Goal: Transaction & Acquisition: Purchase product/service

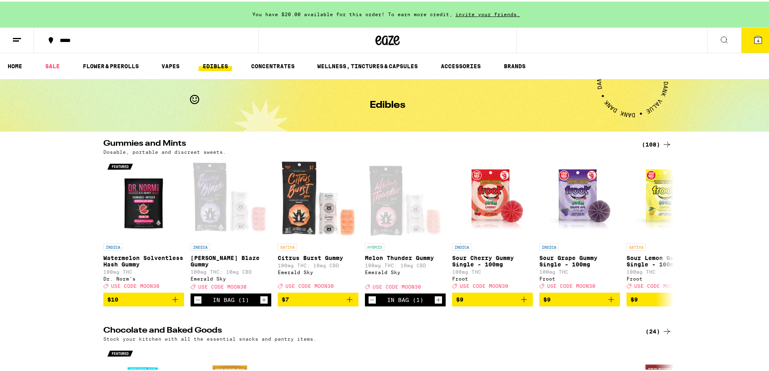
click at [646, 145] on div "(108)" at bounding box center [657, 143] width 30 height 10
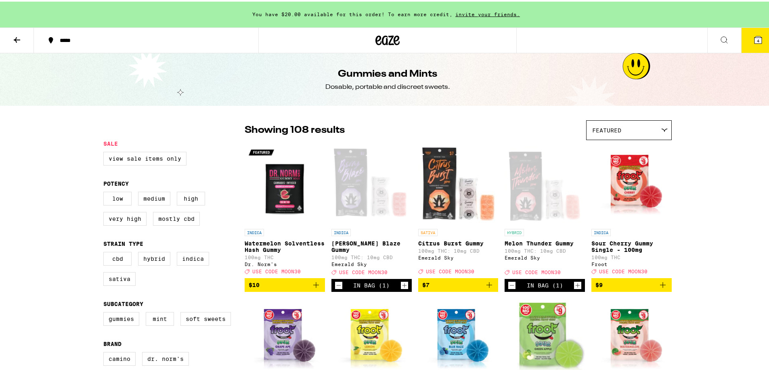
click at [15, 36] on icon at bounding box center [17, 39] width 10 height 10
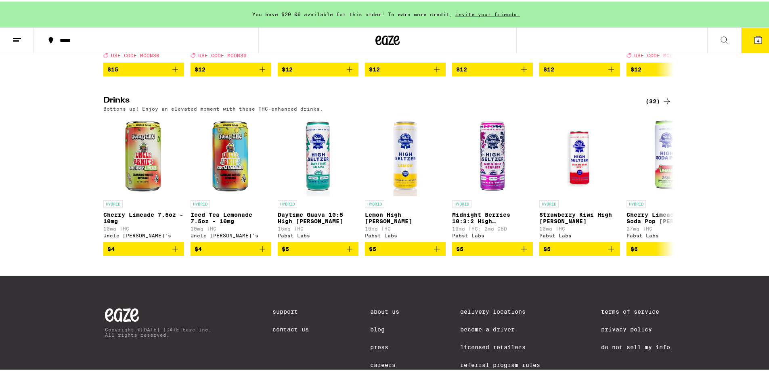
scroll to position [431, 0]
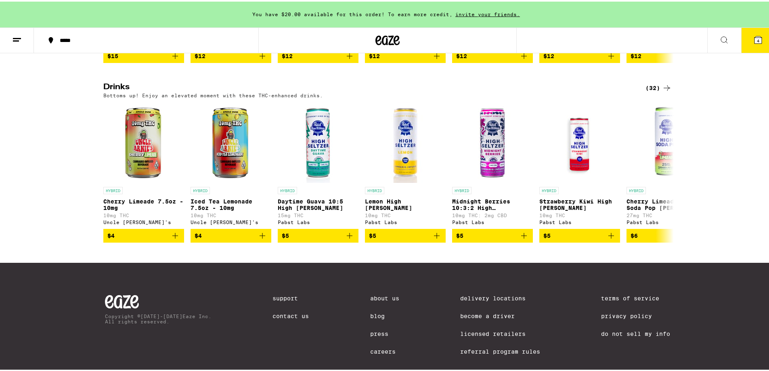
click at [656, 91] on div "(32)" at bounding box center [659, 87] width 26 height 10
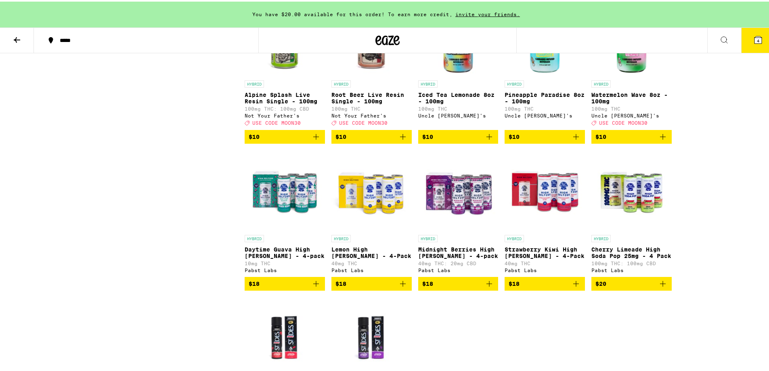
scroll to position [754, 0]
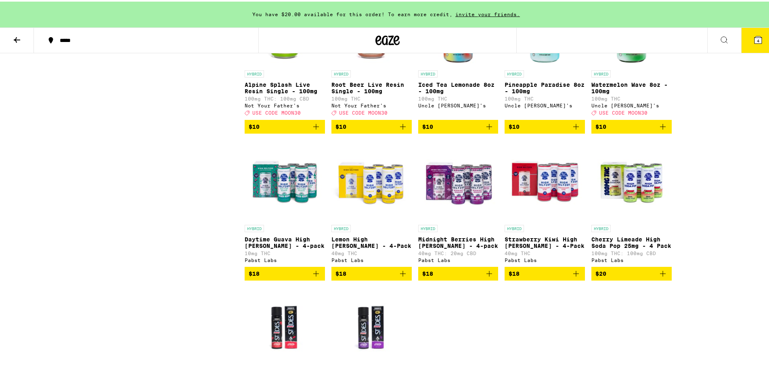
click at [573, 277] on icon "Add to bag" at bounding box center [577, 272] width 10 height 10
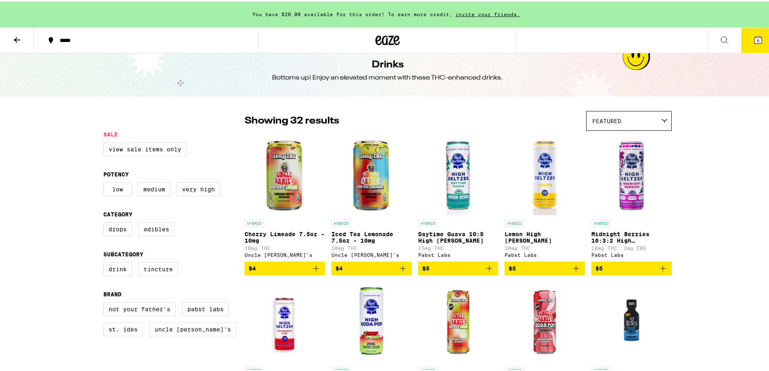
scroll to position [0, 0]
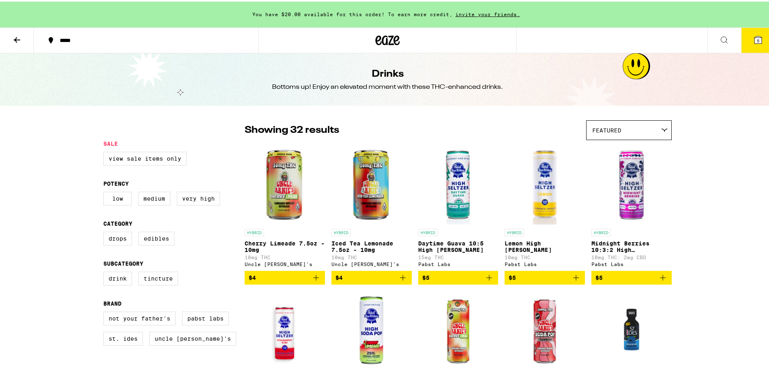
click at [16, 39] on icon at bounding box center [17, 39] width 6 height 6
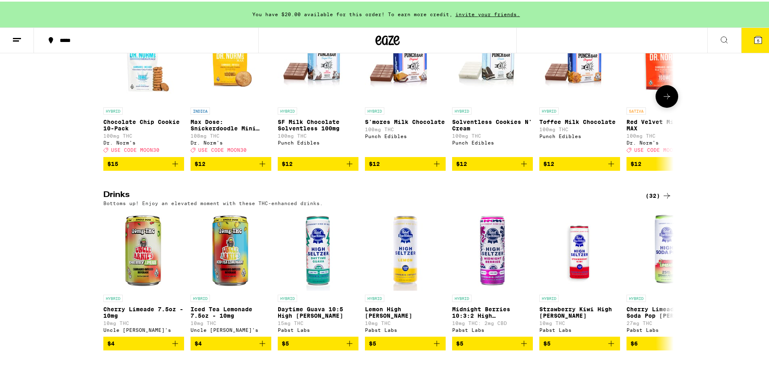
scroll to position [215, 0]
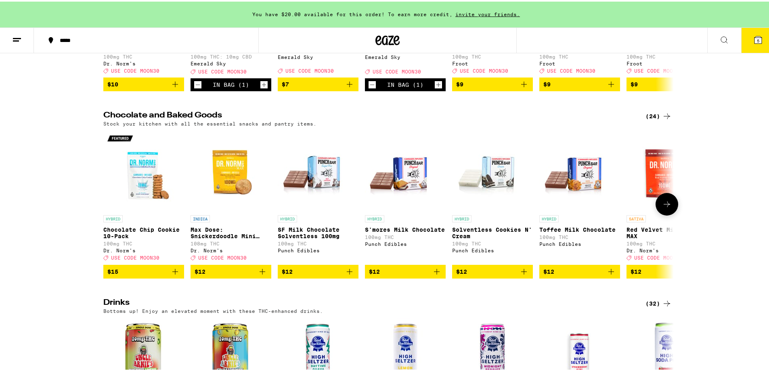
click at [664, 214] on button at bounding box center [667, 202] width 23 height 23
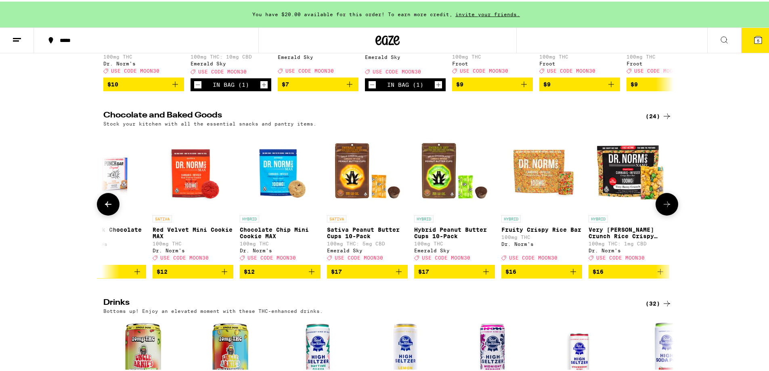
scroll to position [0, 481]
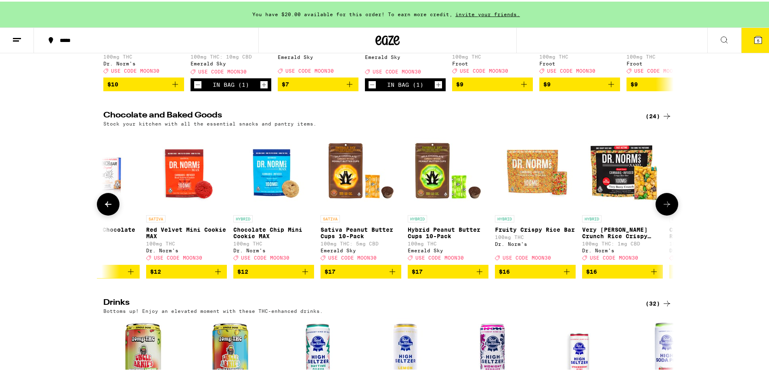
click at [664, 214] on button at bounding box center [667, 202] width 23 height 23
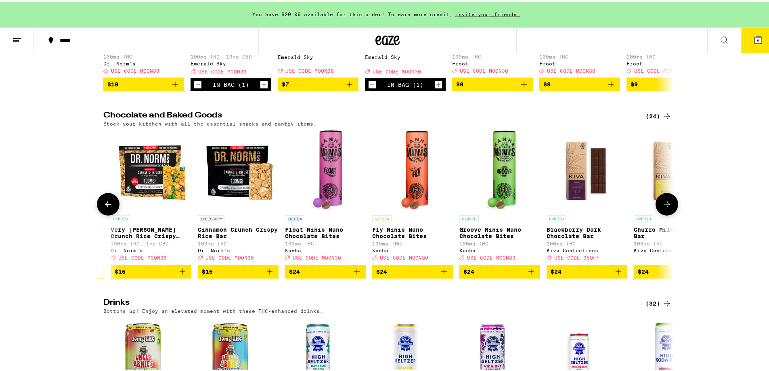
scroll to position [0, 961]
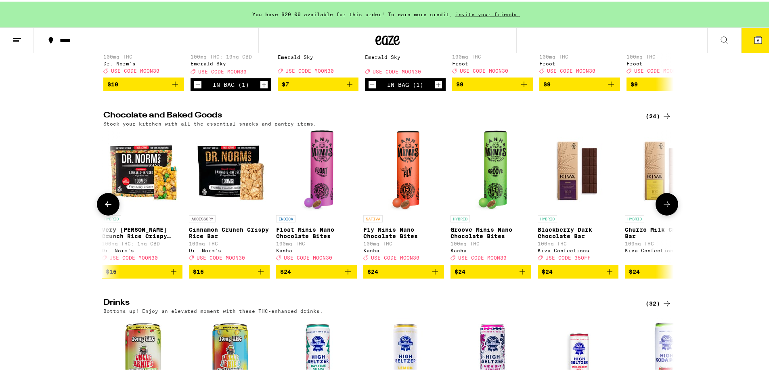
click at [664, 214] on button at bounding box center [667, 202] width 23 height 23
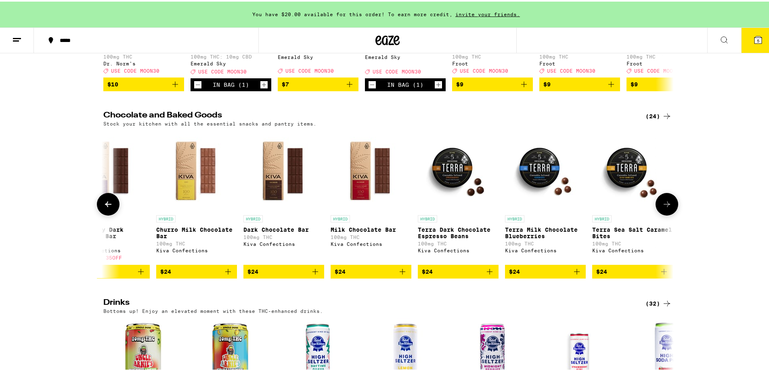
scroll to position [0, 1442]
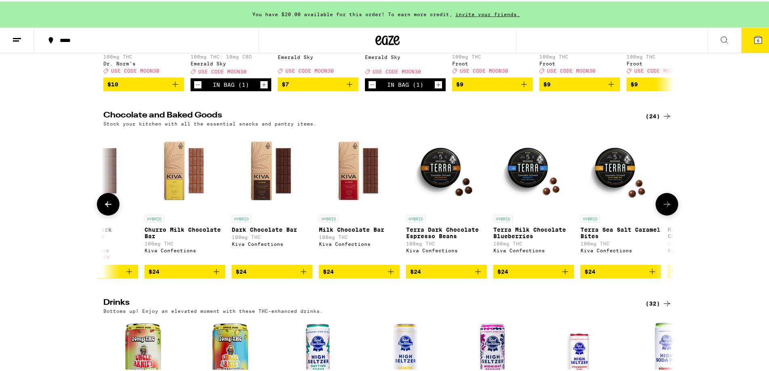
click at [664, 214] on button at bounding box center [667, 202] width 23 height 23
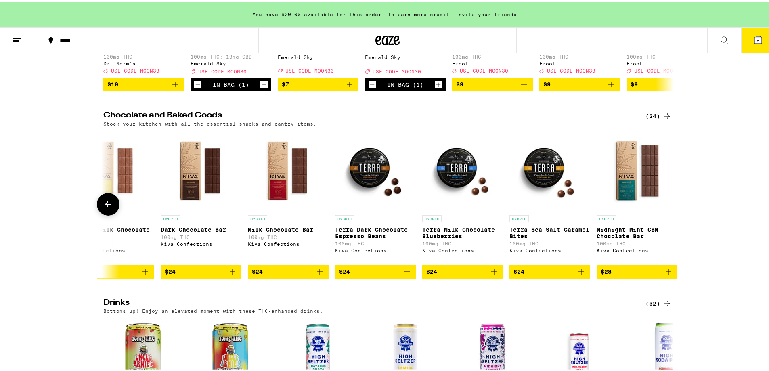
scroll to position [0, 1525]
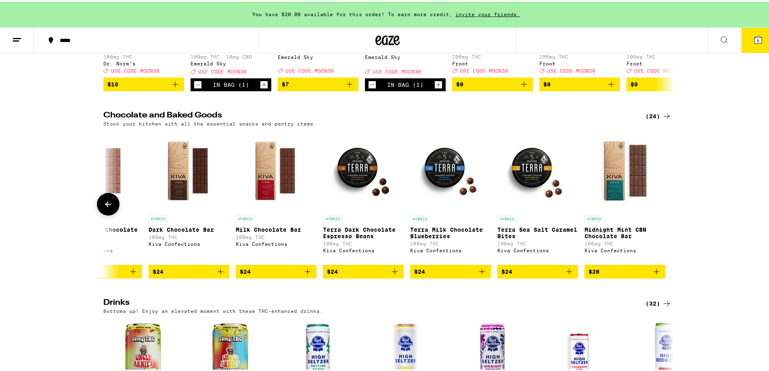
click at [107, 208] on icon at bounding box center [108, 203] width 10 height 10
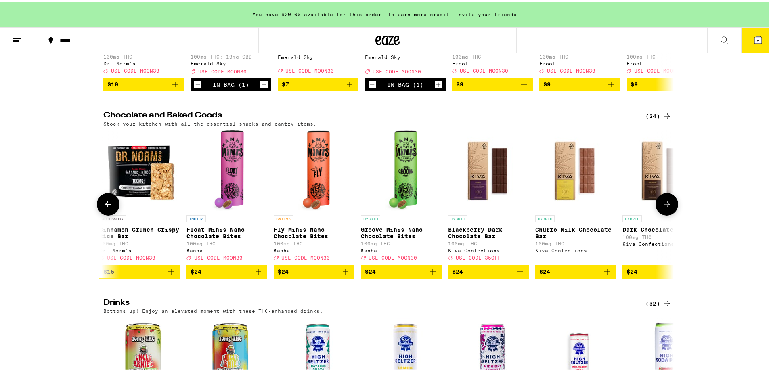
scroll to position [0, 1044]
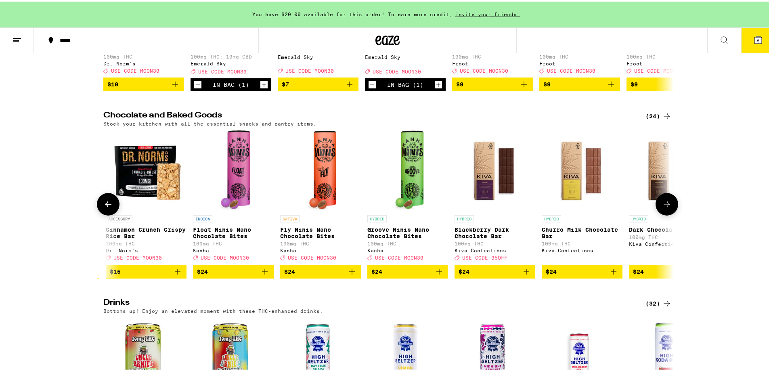
click at [109, 208] on icon at bounding box center [108, 203] width 10 height 10
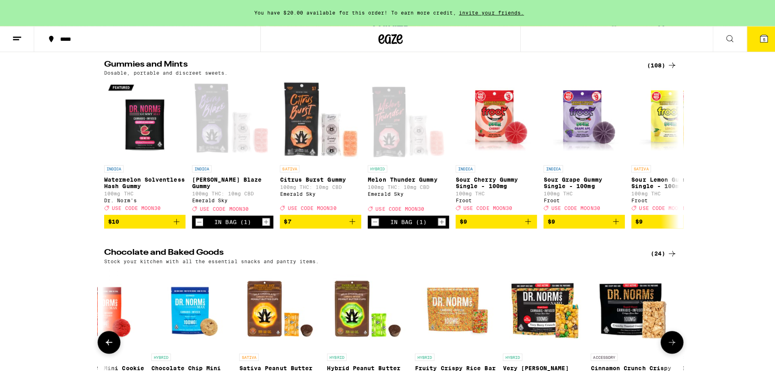
scroll to position [0, 0]
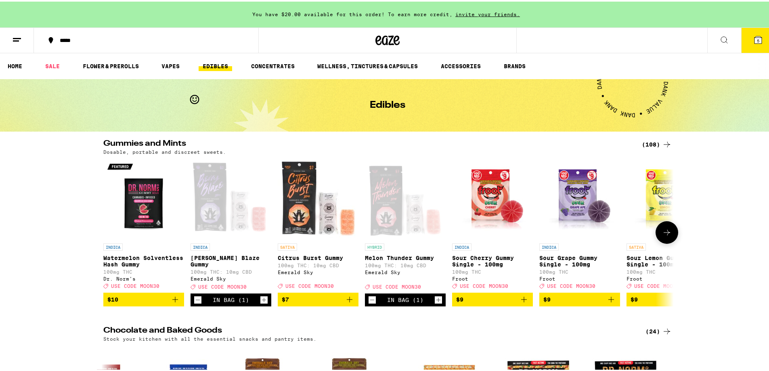
click at [173, 303] on icon "Add to bag" at bounding box center [175, 298] width 10 height 10
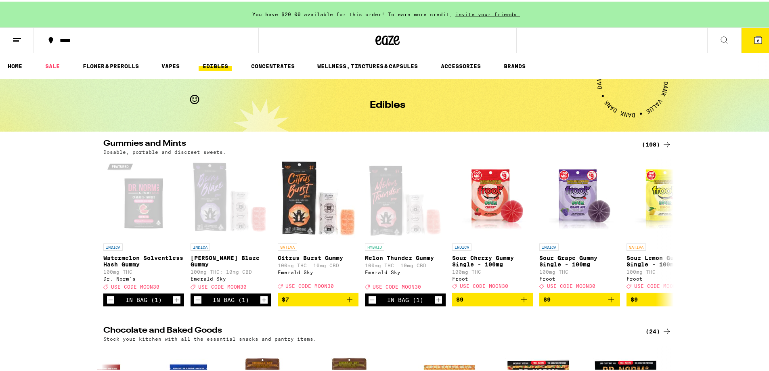
click at [757, 41] on span "6" at bounding box center [758, 39] width 2 height 5
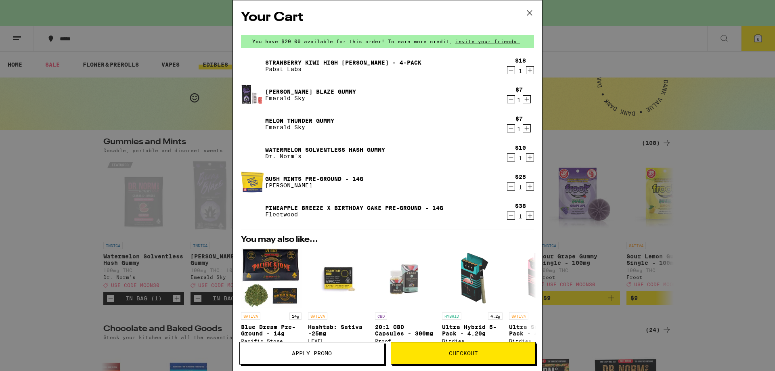
click at [508, 217] on icon "Decrement" at bounding box center [511, 216] width 7 height 10
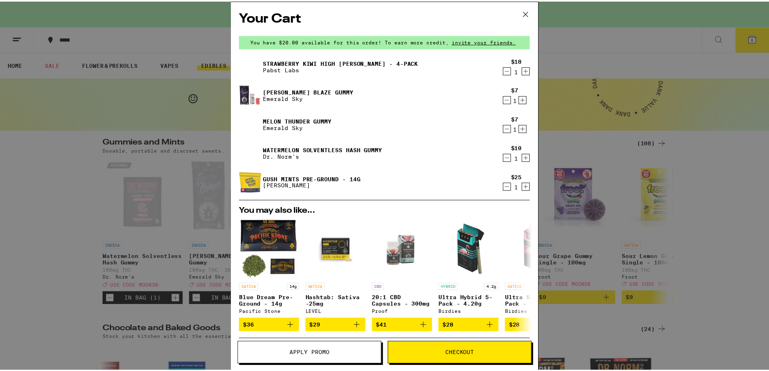
scroll to position [108, 0]
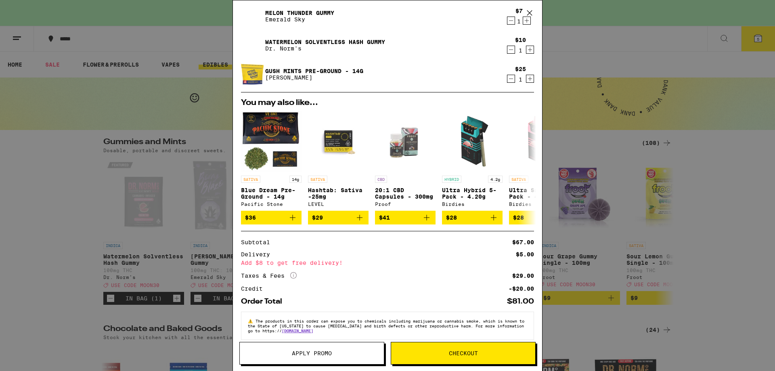
click at [343, 349] on button "Apply Promo" at bounding box center [312, 353] width 145 height 23
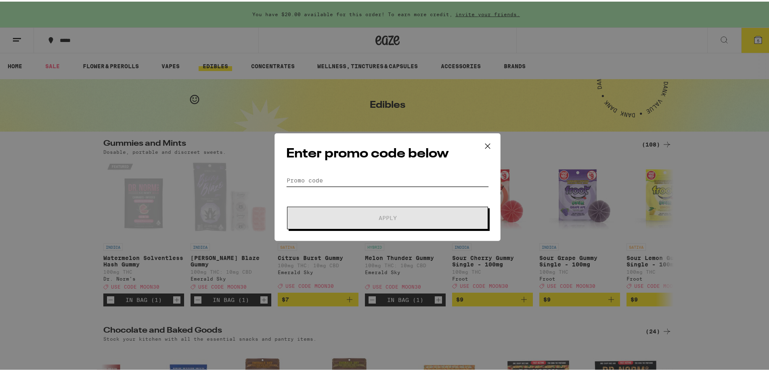
click at [314, 181] on input "Promo Code" at bounding box center [387, 179] width 203 height 12
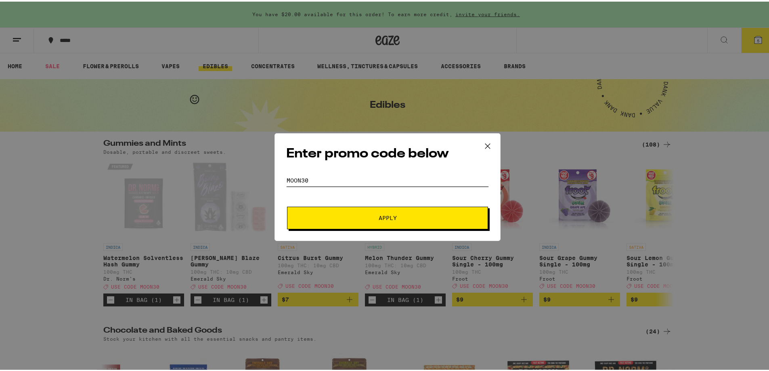
type input "MOON30"
click at [287, 205] on button "Apply" at bounding box center [387, 216] width 201 height 23
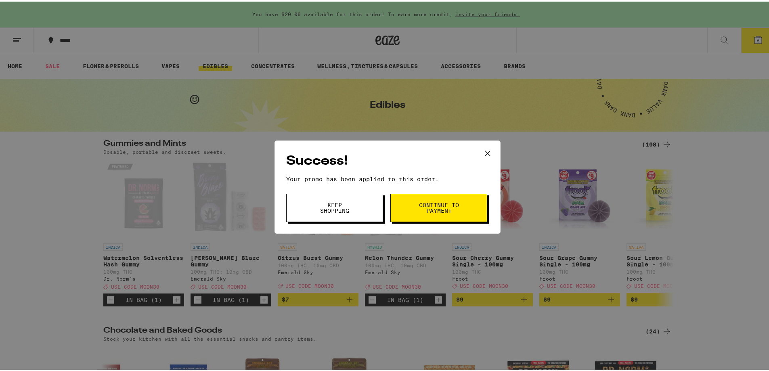
click at [439, 209] on span "Continue to payment" at bounding box center [438, 206] width 41 height 11
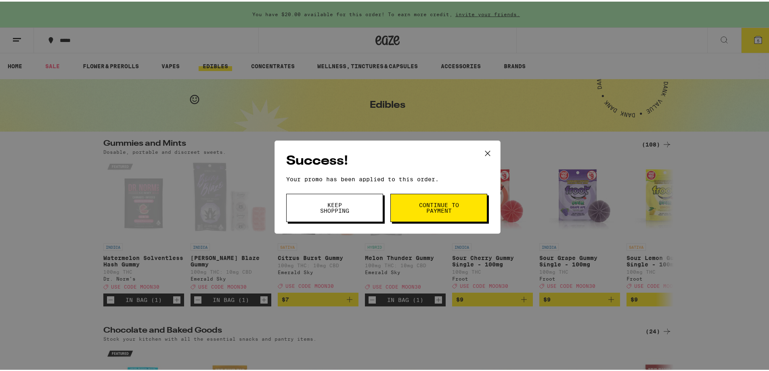
click at [482, 149] on icon at bounding box center [488, 152] width 12 height 12
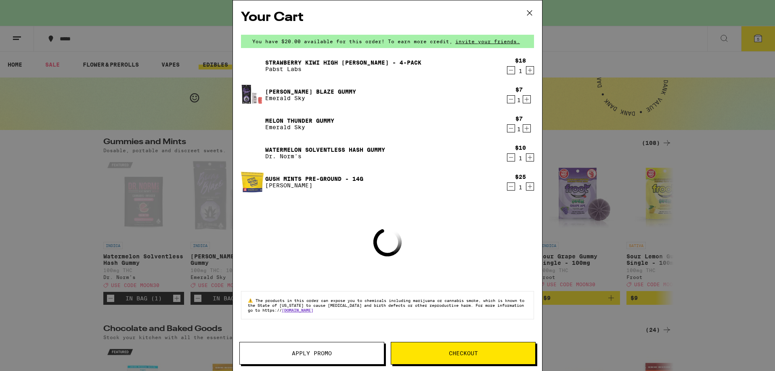
click at [526, 13] on icon at bounding box center [530, 13] width 12 height 12
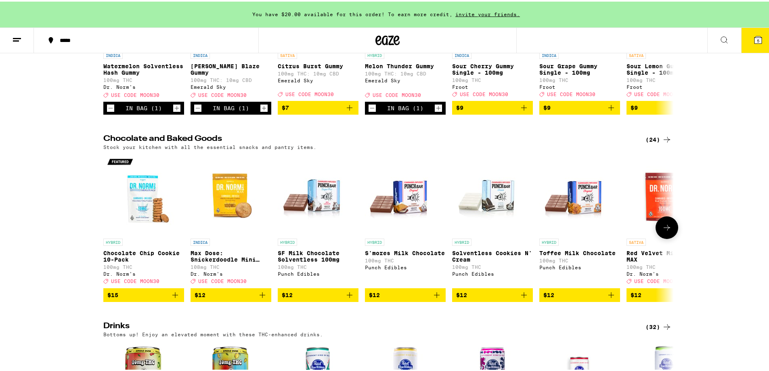
scroll to position [215, 0]
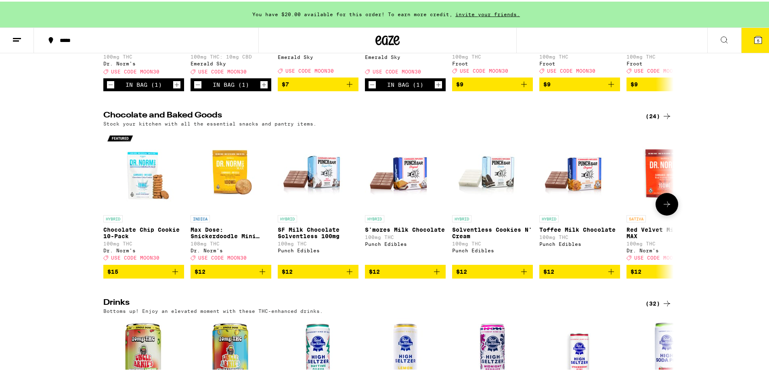
click at [662, 208] on icon at bounding box center [667, 203] width 10 height 10
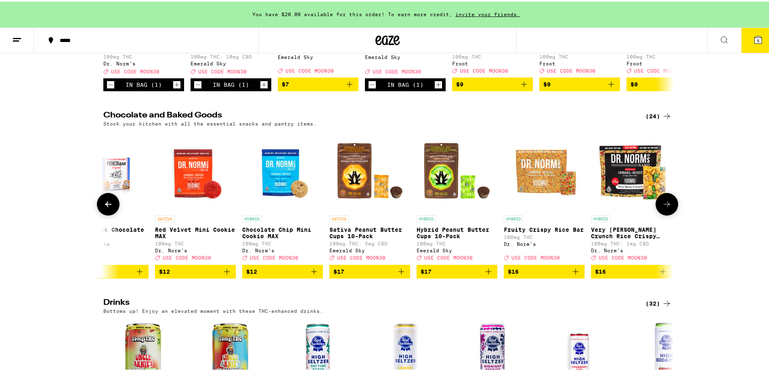
scroll to position [0, 481]
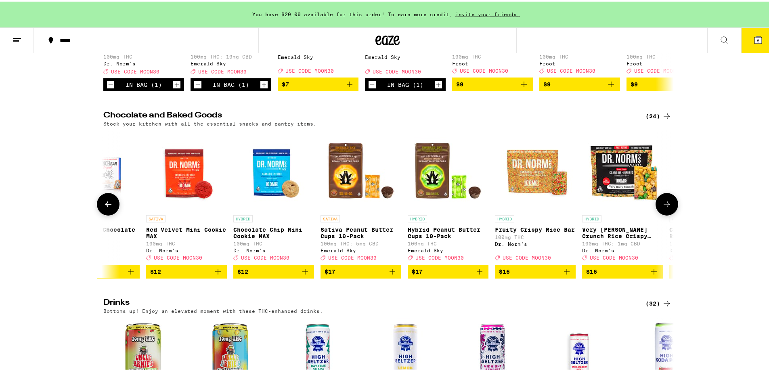
click at [662, 208] on icon at bounding box center [667, 203] width 10 height 10
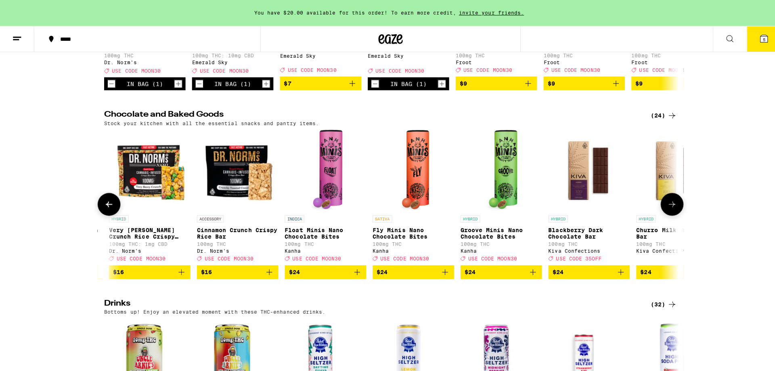
scroll to position [0, 961]
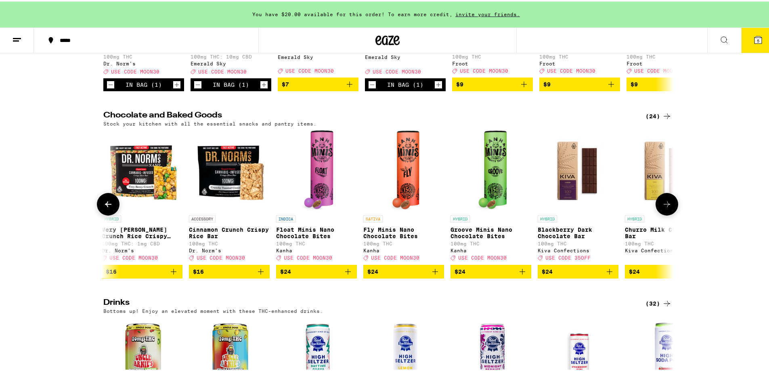
click at [258, 273] on icon "Add to bag" at bounding box center [261, 270] width 6 height 6
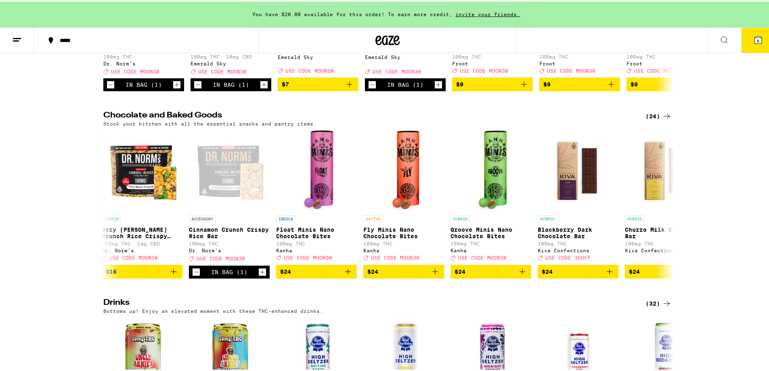
click at [757, 38] on span "6" at bounding box center [758, 39] width 2 height 5
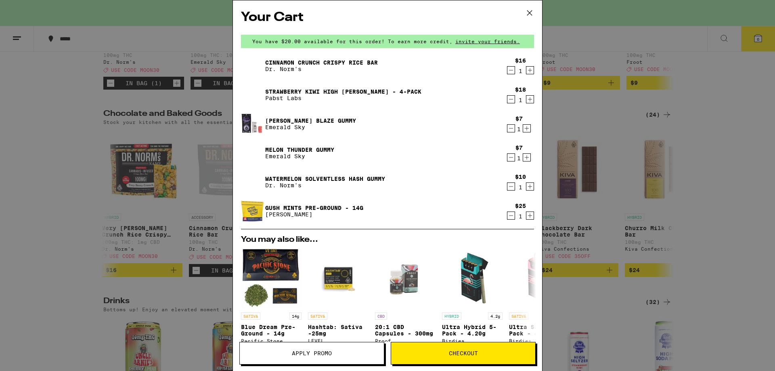
click at [437, 356] on button "Checkout" at bounding box center [463, 353] width 145 height 23
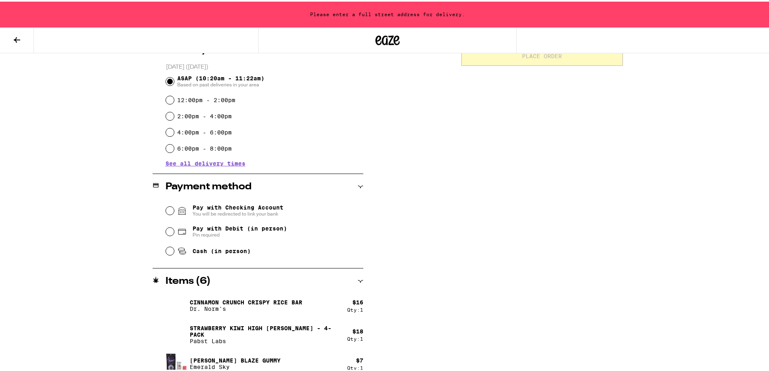
scroll to position [312, 0]
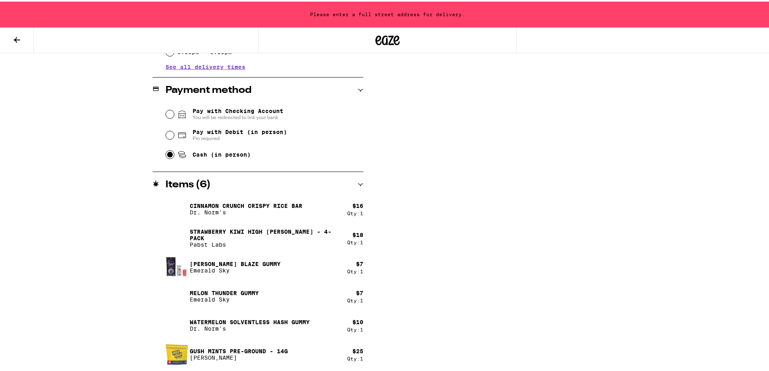
click at [166, 153] on input "Cash (in person)" at bounding box center [170, 153] width 8 height 8
radio input "true"
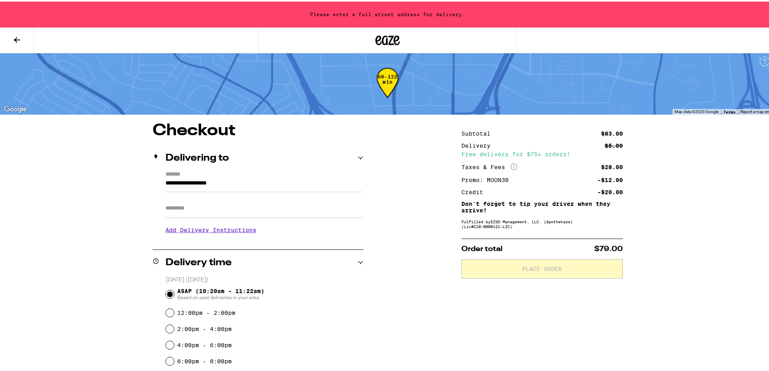
scroll to position [0, 0]
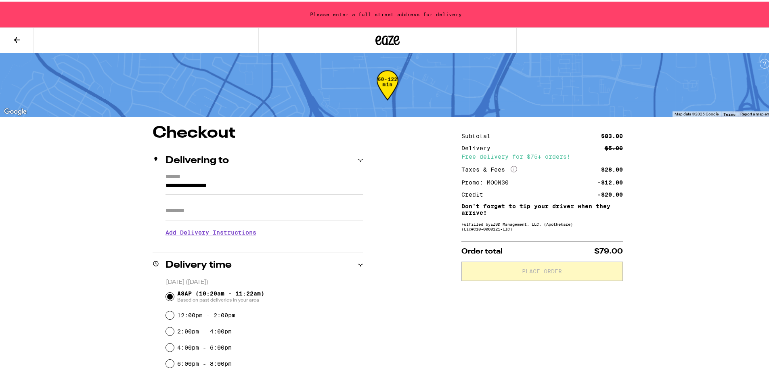
click at [195, 185] on input "**********" at bounding box center [265, 186] width 198 height 14
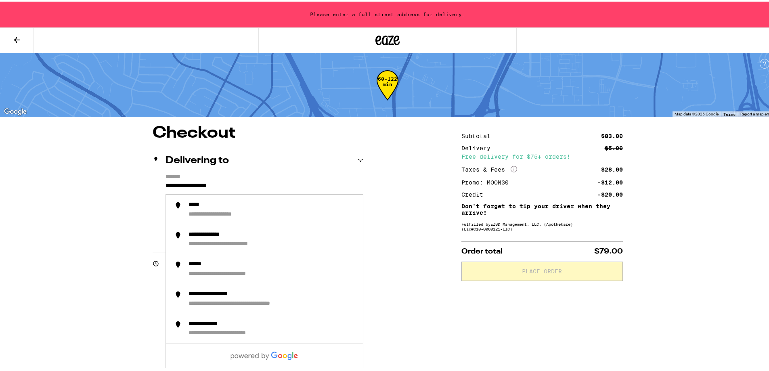
drag, startPoint x: 240, startPoint y: 183, endPoint x: 132, endPoint y: 185, distance: 107.5
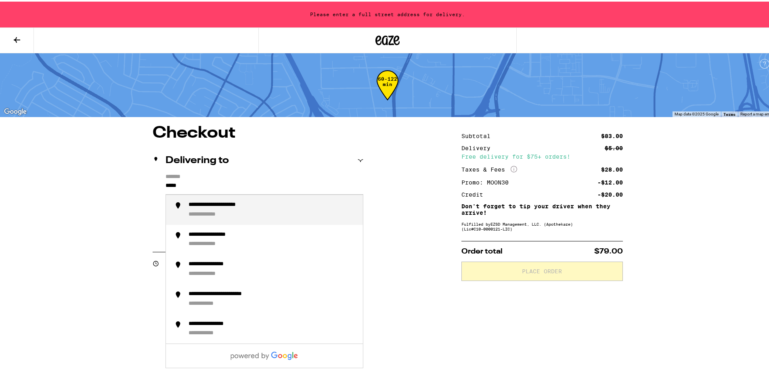
click at [264, 210] on div "**********" at bounding box center [273, 208] width 168 height 17
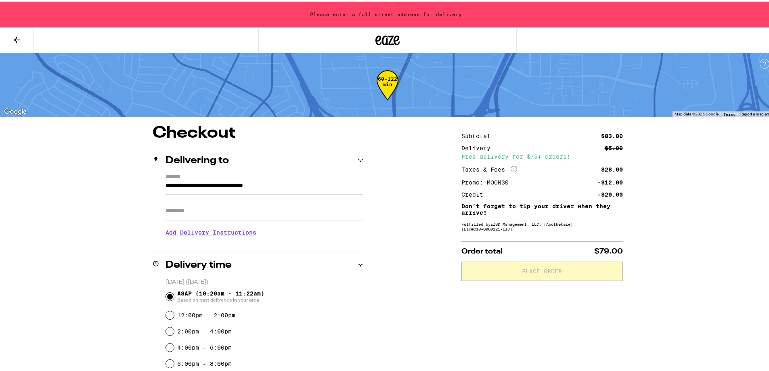
type input "**********"
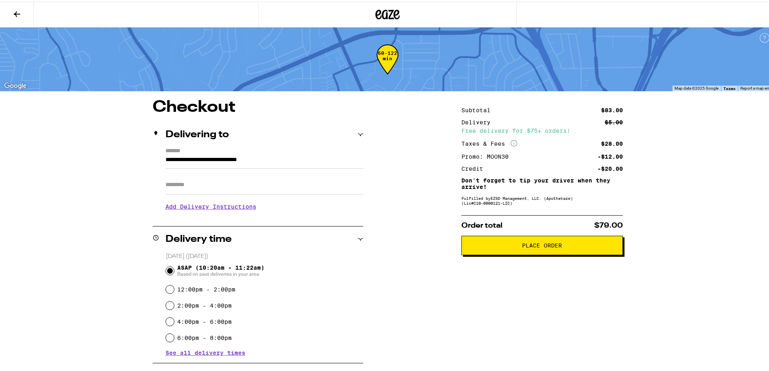
click at [500, 245] on span "Place Order" at bounding box center [543, 244] width 148 height 6
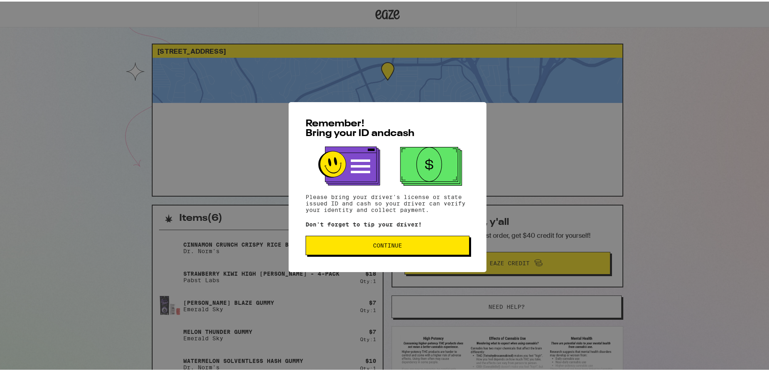
click at [381, 247] on span "Continue" at bounding box center [387, 244] width 29 height 6
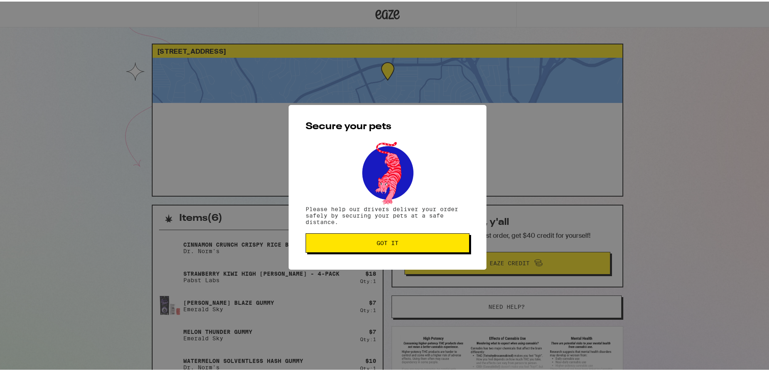
click at [382, 242] on span "Got it" at bounding box center [388, 242] width 22 height 6
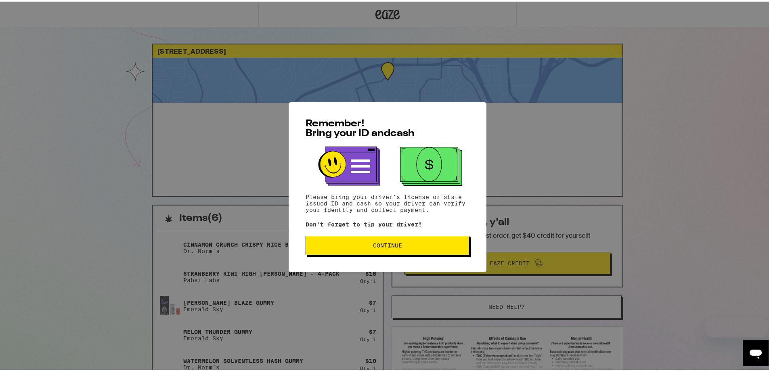
click at [388, 247] on span "Continue" at bounding box center [387, 244] width 29 height 6
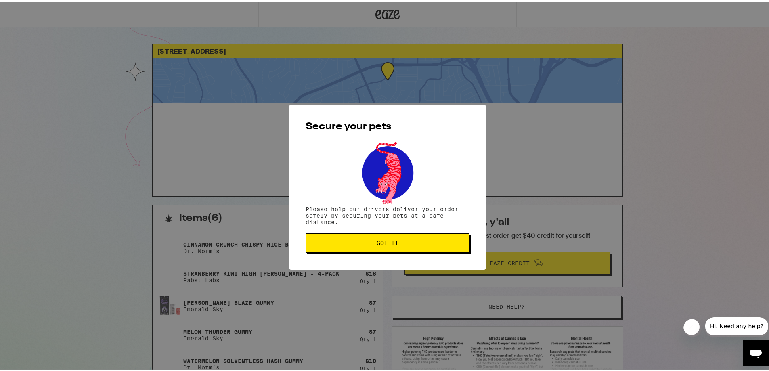
click at [375, 247] on button "Got it" at bounding box center [388, 241] width 164 height 19
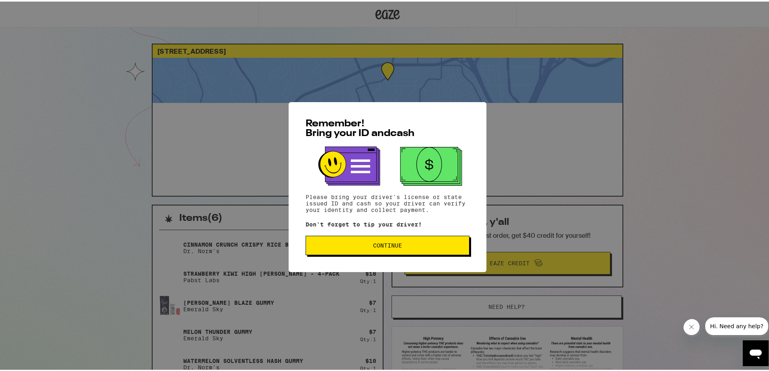
click at [367, 251] on button "Continue" at bounding box center [388, 243] width 164 height 19
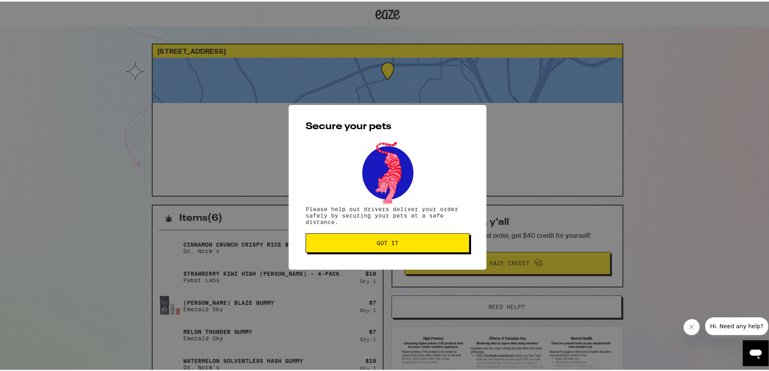
click at [351, 242] on span "Got it" at bounding box center [388, 242] width 150 height 6
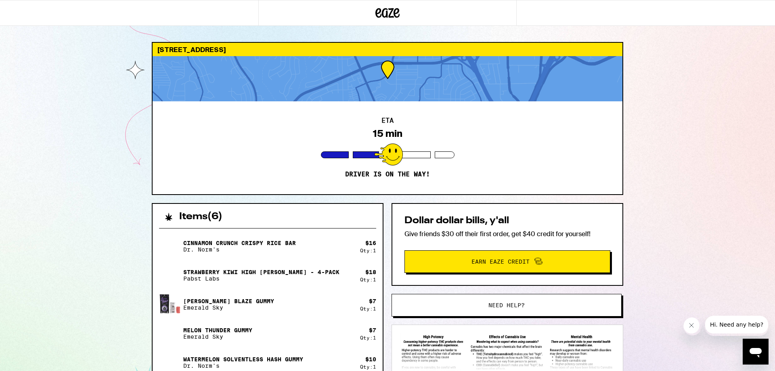
click at [74, 257] on div "5889 Mount Alifan Dr San Diego 92111 ETA 15 min Driver is on the way! Items ( 6…" at bounding box center [387, 269] width 775 height 538
click at [495, 308] on span "Need help?" at bounding box center [507, 306] width 36 height 6
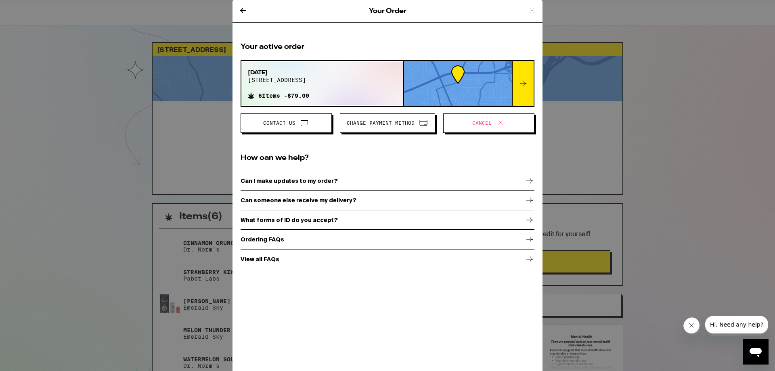
click at [532, 10] on icon at bounding box center [532, 10] width 4 height 4
